Goal: Task Accomplishment & Management: Use online tool/utility

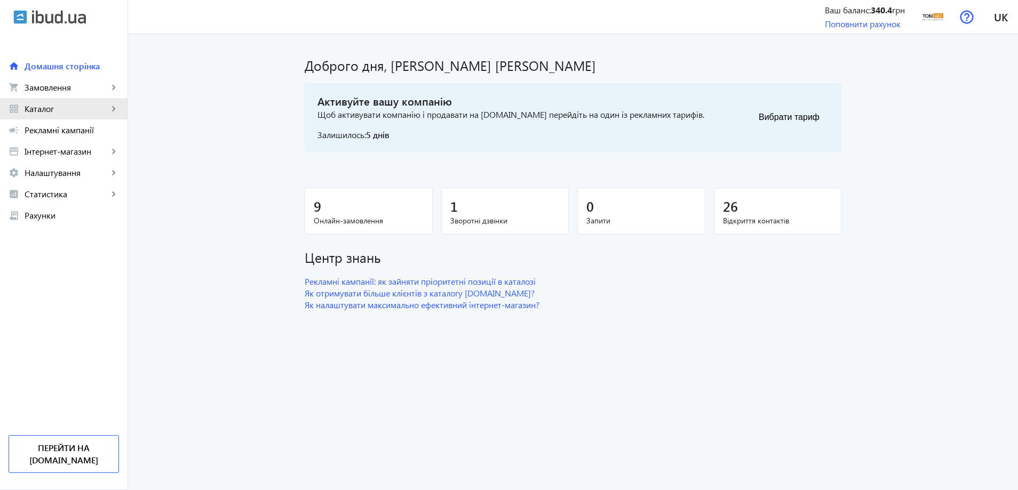
click at [98, 112] on span "Каталог" at bounding box center [67, 108] width 84 height 11
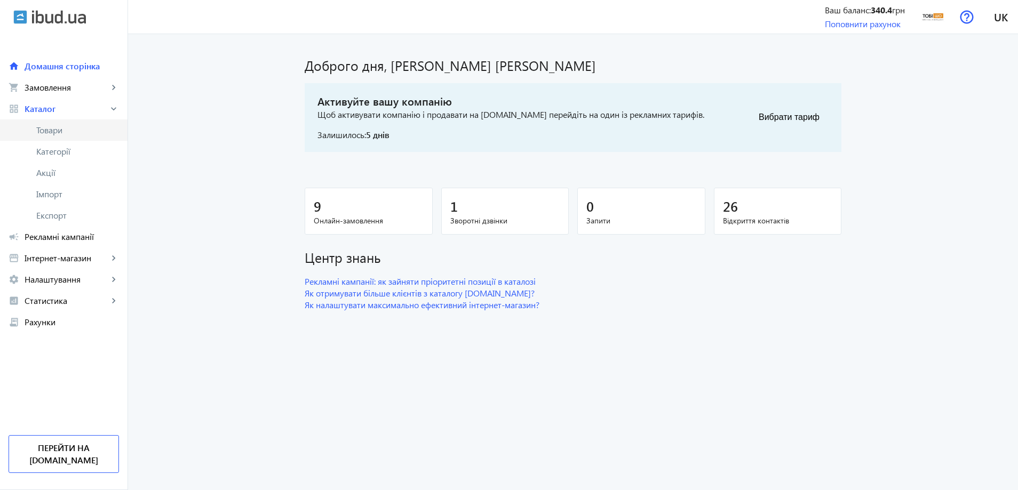
click at [81, 134] on span "Товари" at bounding box center [77, 130] width 83 height 11
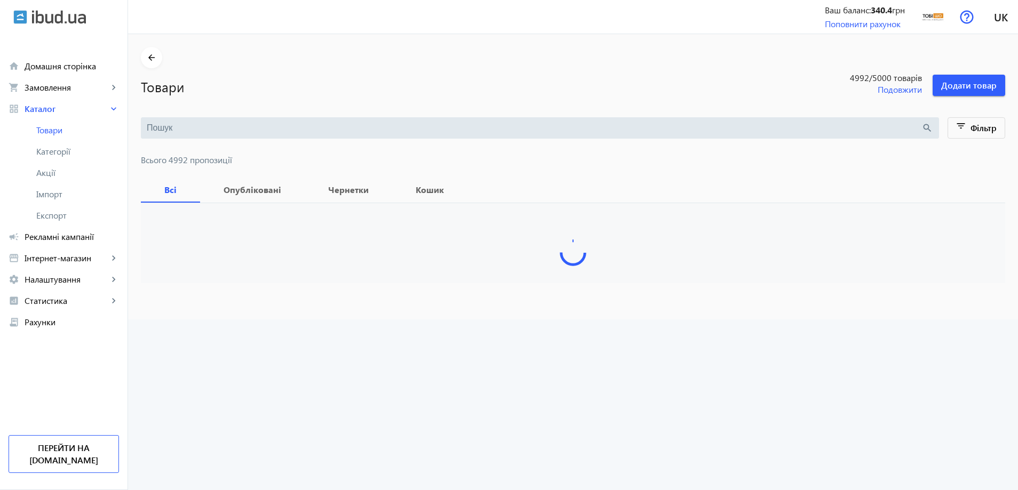
click at [203, 130] on input "search" at bounding box center [534, 128] width 774 height 12
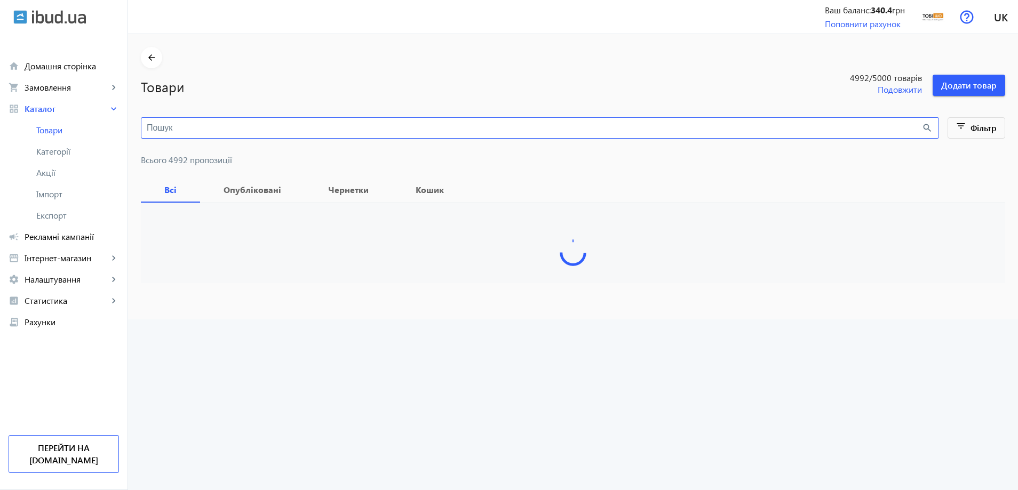
paste input "Диван офисный [PERSON_NAME] Sho Тайм с подлокотниками 1460х680х770 мм, велюр [P…"
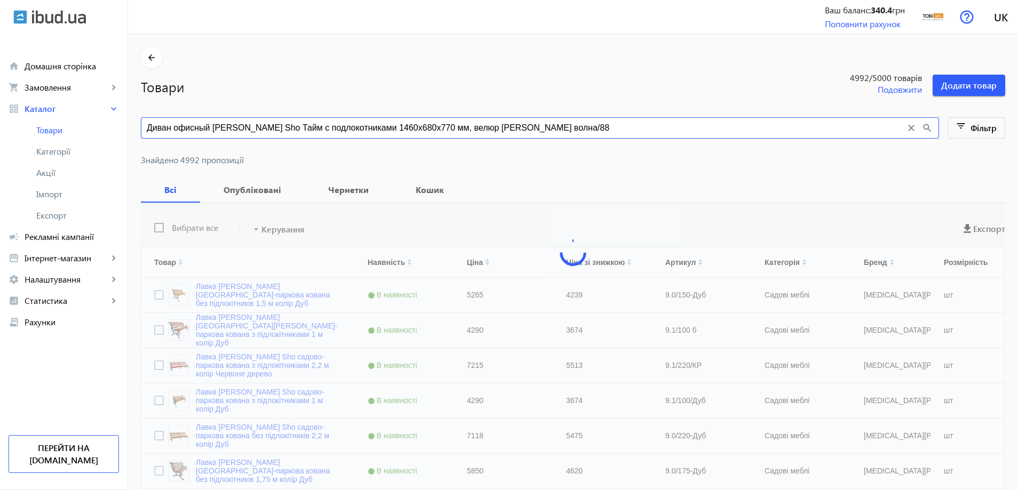
type input "Диван офисный [PERSON_NAME] Sho Тайм с подлокотниками 1460х680х770 мм, велюр [P…"
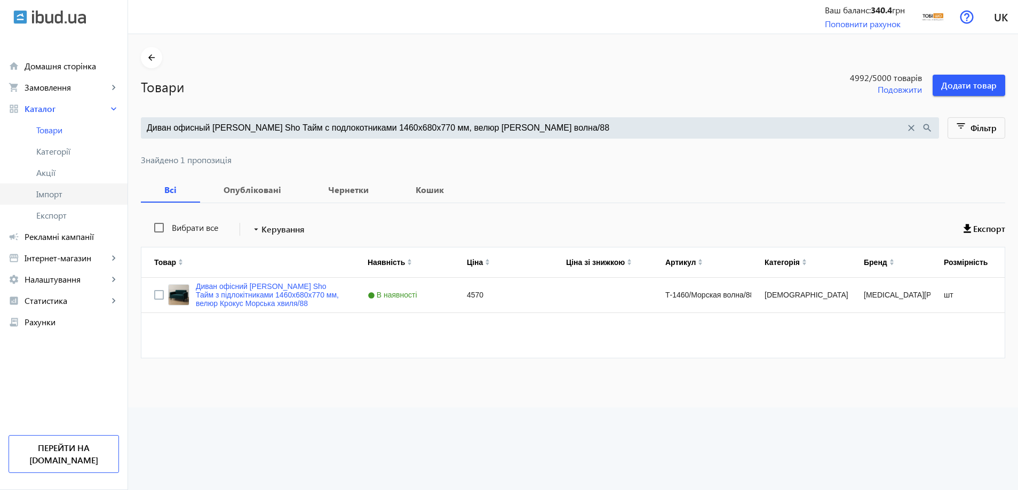
click at [75, 196] on span "Імпорт" at bounding box center [77, 194] width 83 height 11
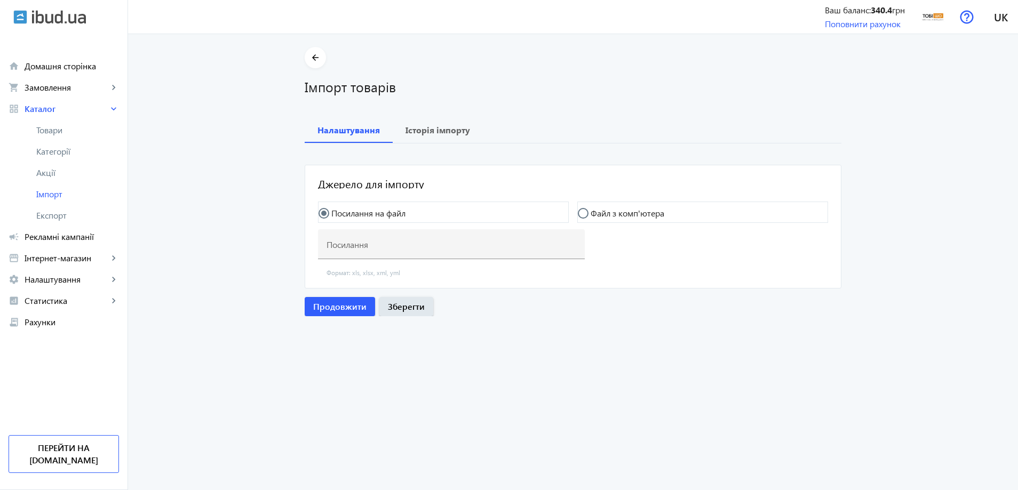
type input "[URL][DOMAIN_NAME]"
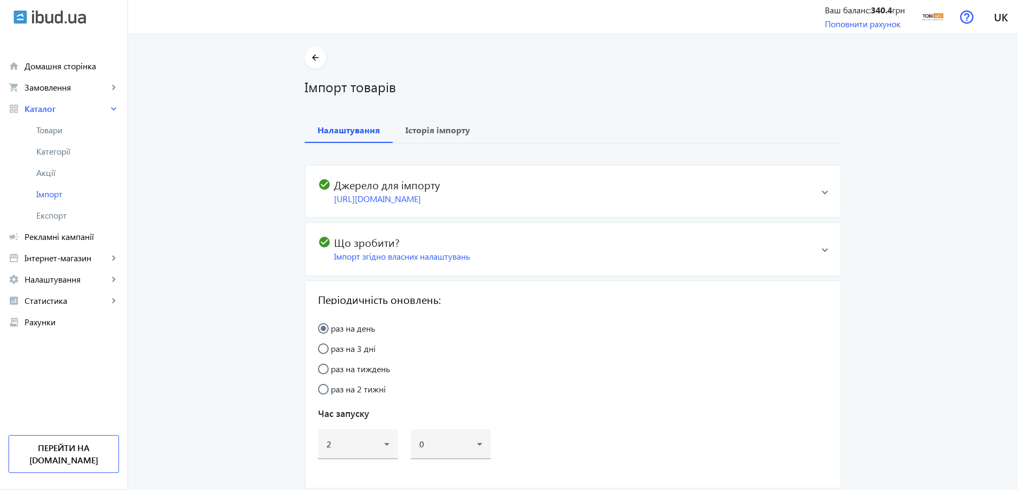
click at [411, 175] on mat-expansion-panel-header "check_circle Джерело для імпорту [URL][DOMAIN_NAME]" at bounding box center [572, 191] width 535 height 52
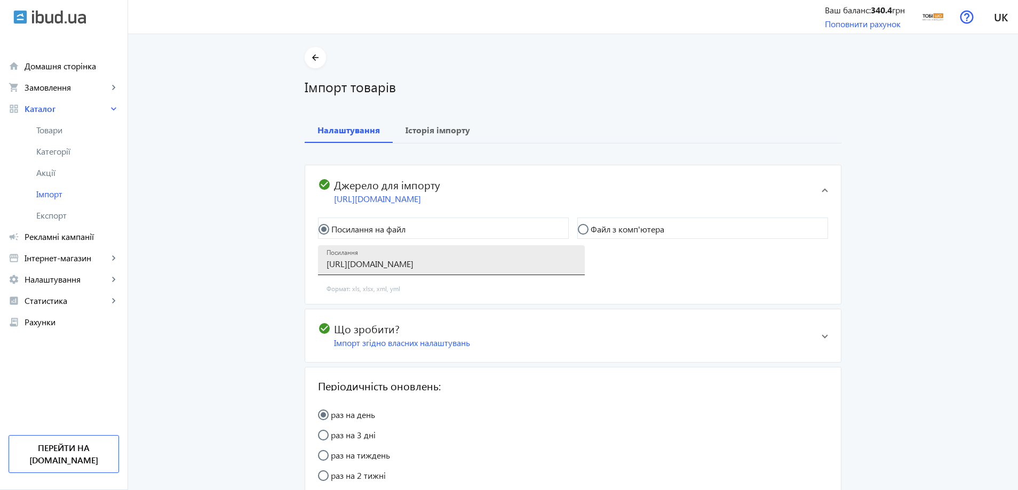
click at [449, 258] on div "Посилання [URL][DOMAIN_NAME]" at bounding box center [451, 260] width 250 height 30
